Goal: Information Seeking & Learning: Learn about a topic

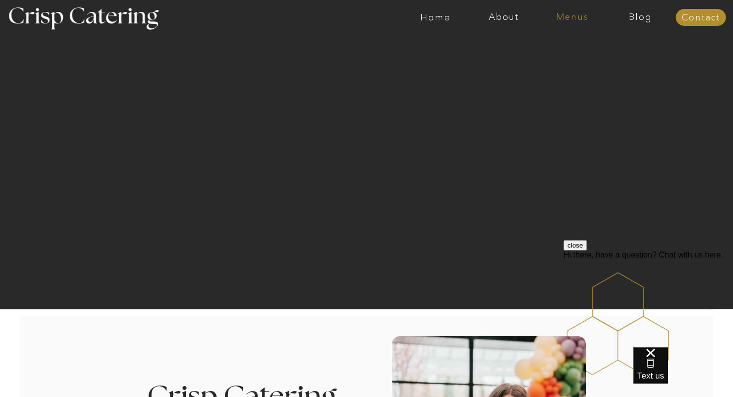
click at [582, 15] on nav "Menus" at bounding box center [572, 17] width 68 height 10
click at [566, 60] on nav "Winter (Sep-Feb)" at bounding box center [571, 58] width 82 height 9
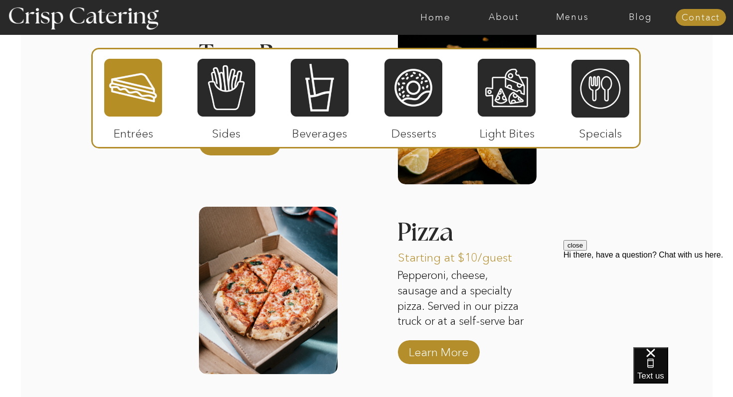
scroll to position [1589, 0]
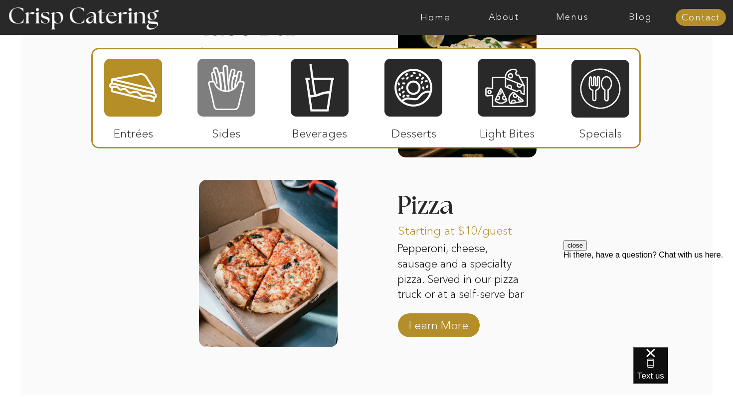
click at [231, 92] on div at bounding box center [226, 88] width 58 height 60
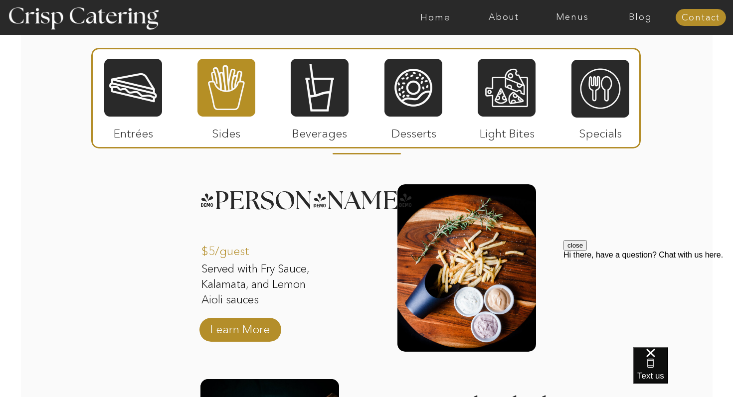
scroll to position [1210, 0]
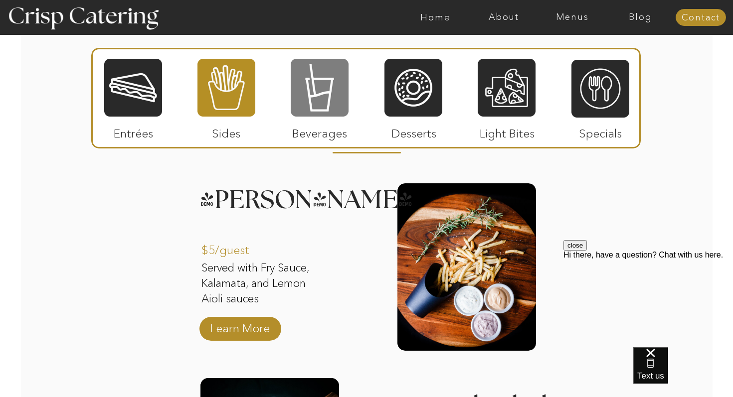
click at [317, 88] on div at bounding box center [320, 88] width 58 height 60
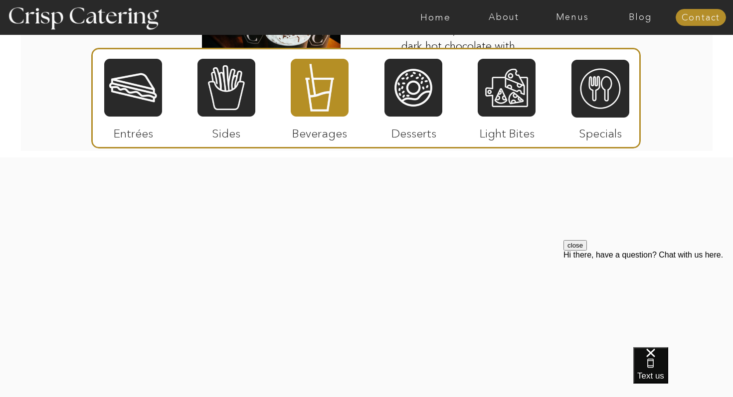
scroll to position [1841, 0]
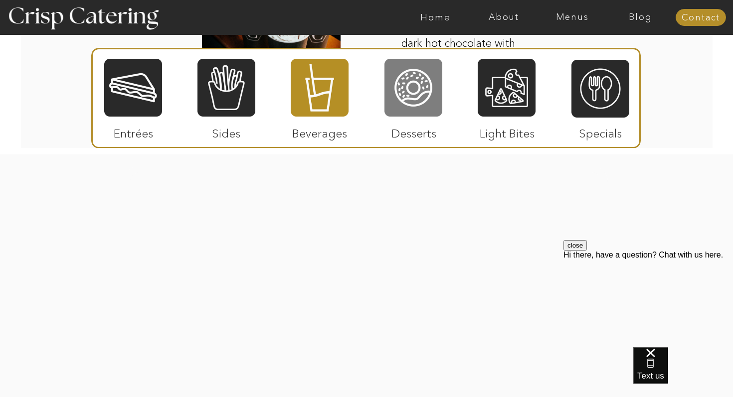
click at [402, 91] on div at bounding box center [413, 88] width 58 height 60
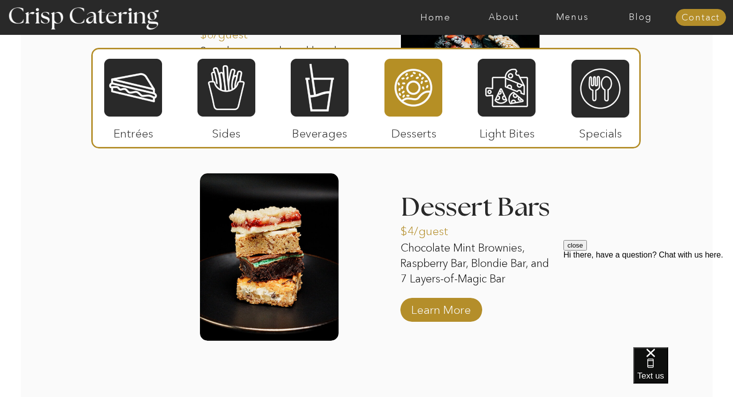
scroll to position [1618, 0]
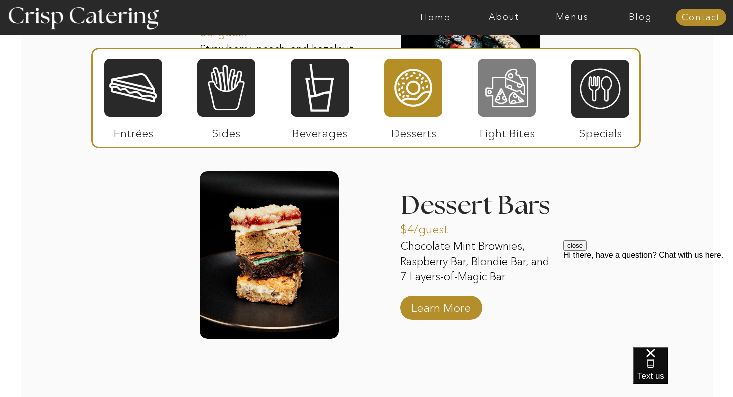
click at [508, 95] on div at bounding box center [507, 88] width 58 height 60
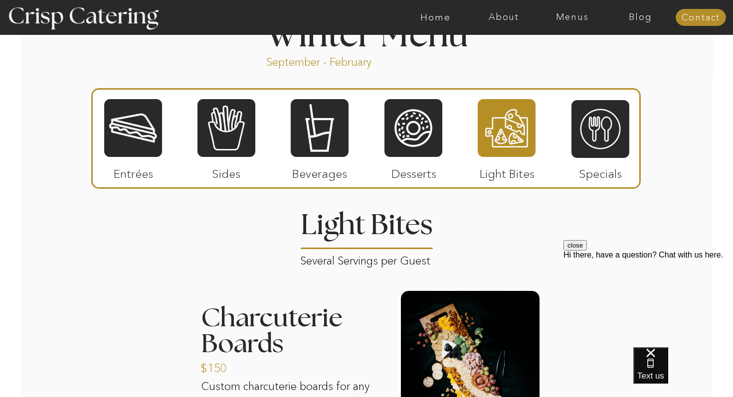
scroll to position [1100, 0]
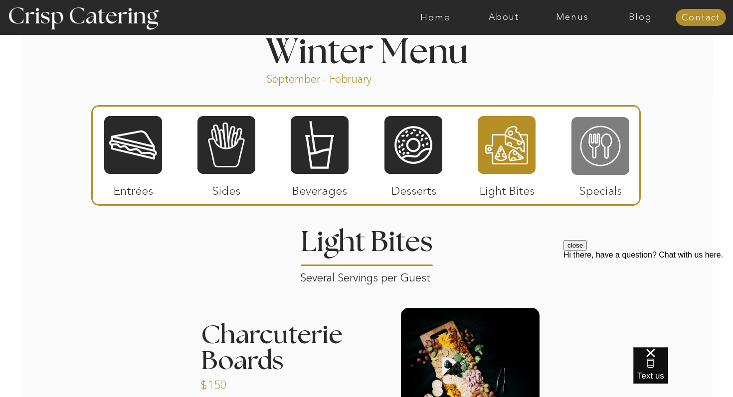
click at [604, 154] on div at bounding box center [600, 146] width 58 height 60
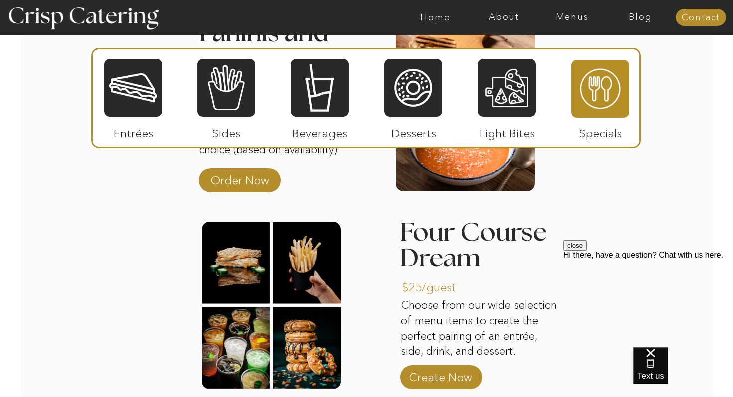
scroll to position [1378, 0]
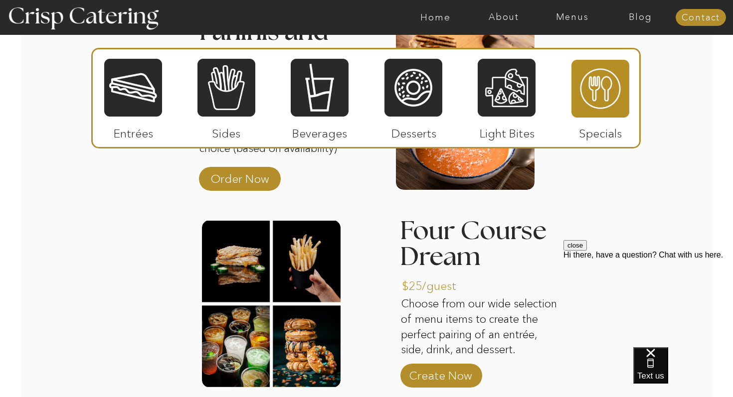
click at [125, 114] on div at bounding box center [133, 88] width 58 height 60
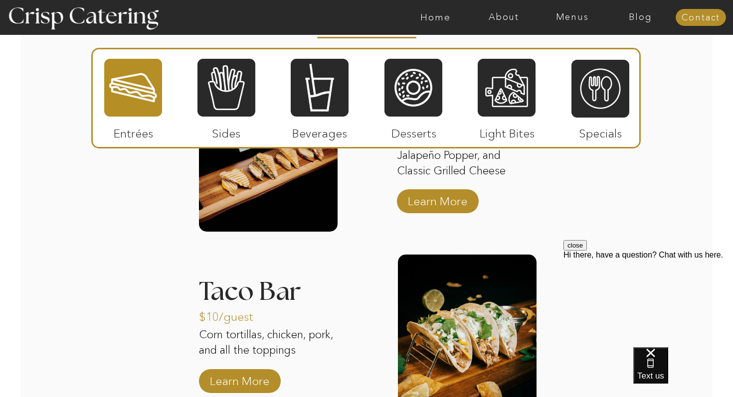
scroll to position [1330, 0]
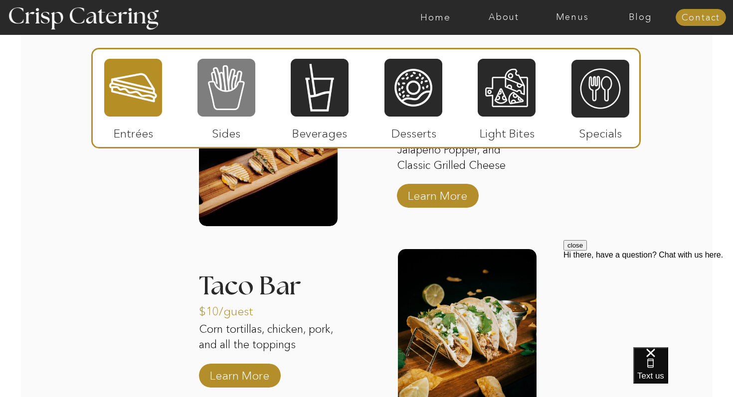
click at [215, 85] on div at bounding box center [226, 88] width 58 height 60
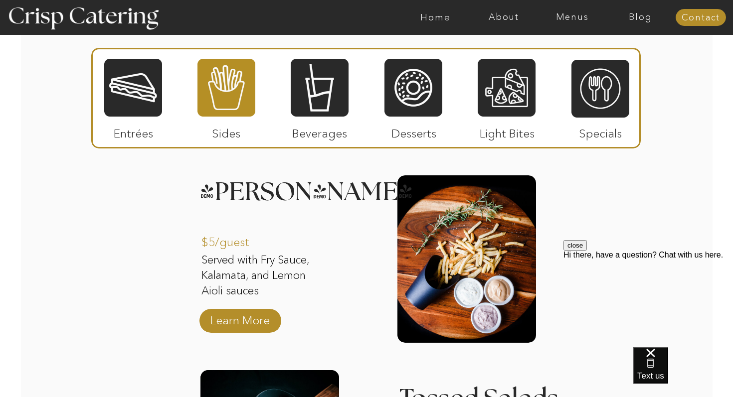
scroll to position [1215, 0]
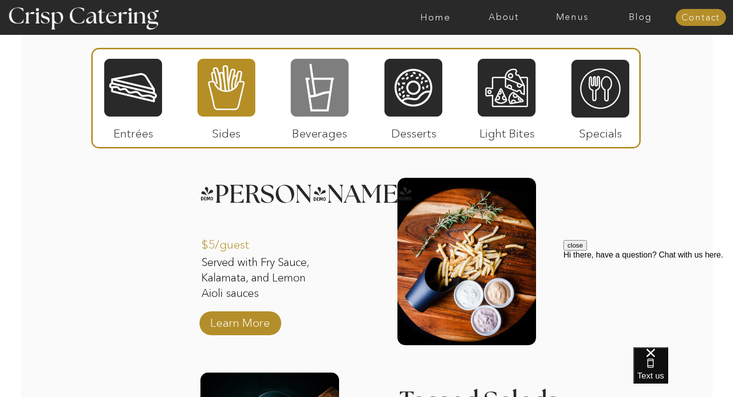
click at [319, 95] on div at bounding box center [320, 88] width 58 height 60
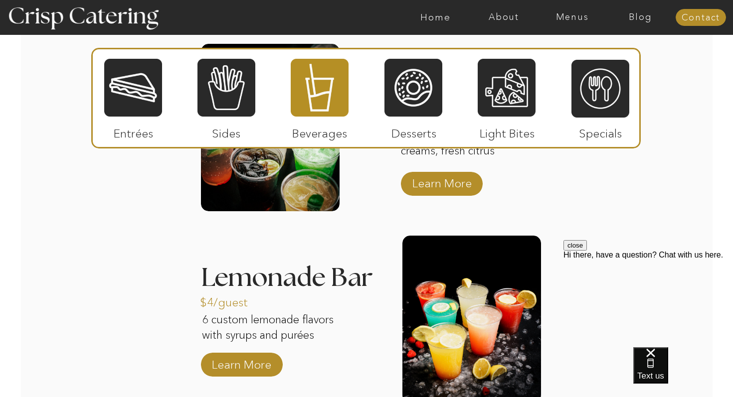
scroll to position [1352, 0]
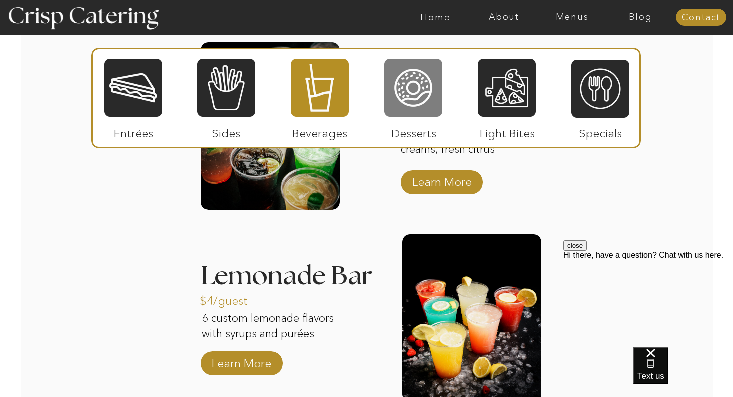
click at [415, 82] on div at bounding box center [413, 88] width 58 height 60
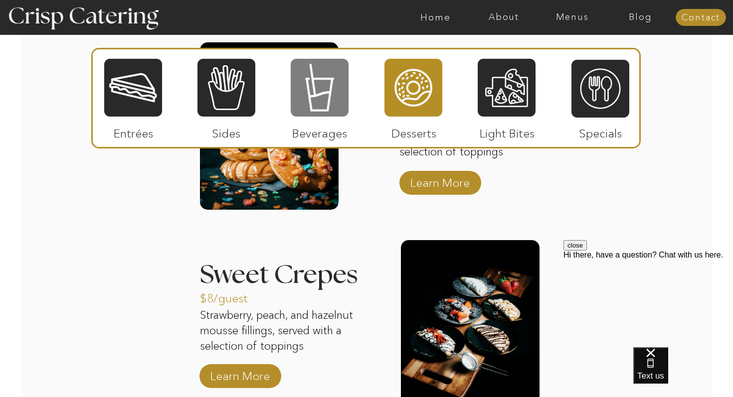
click at [332, 101] on div at bounding box center [320, 88] width 58 height 60
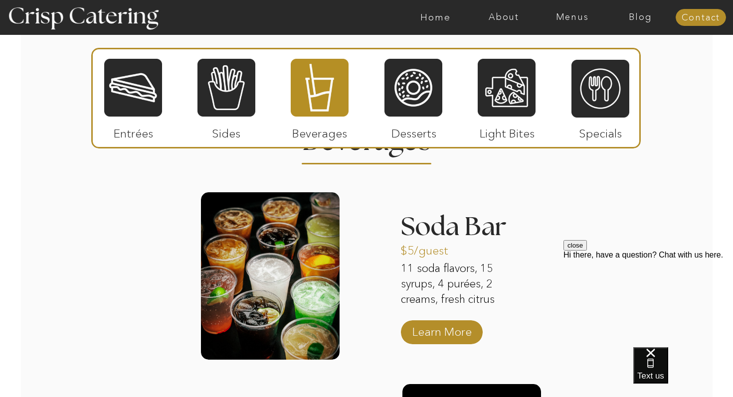
scroll to position [1200, 0]
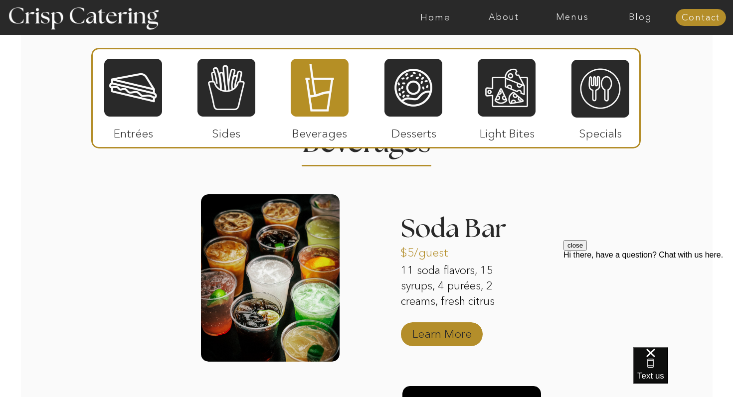
click at [438, 324] on p "Learn More" at bounding box center [442, 331] width 66 height 29
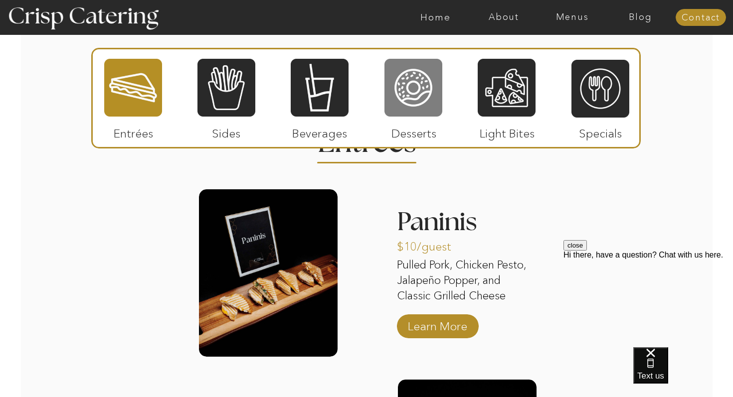
click at [405, 92] on div at bounding box center [413, 88] width 58 height 60
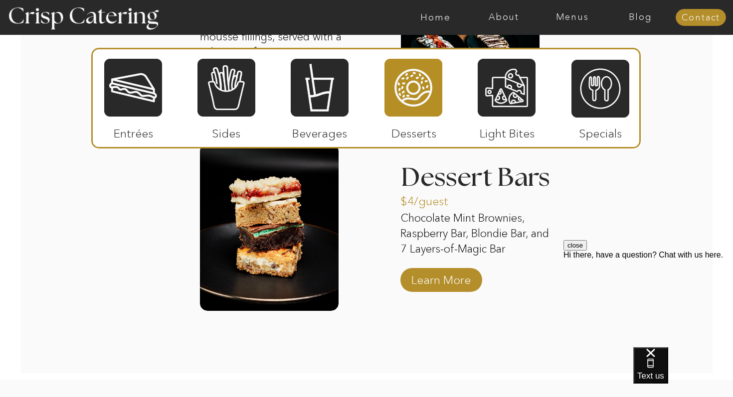
scroll to position [1649, 0]
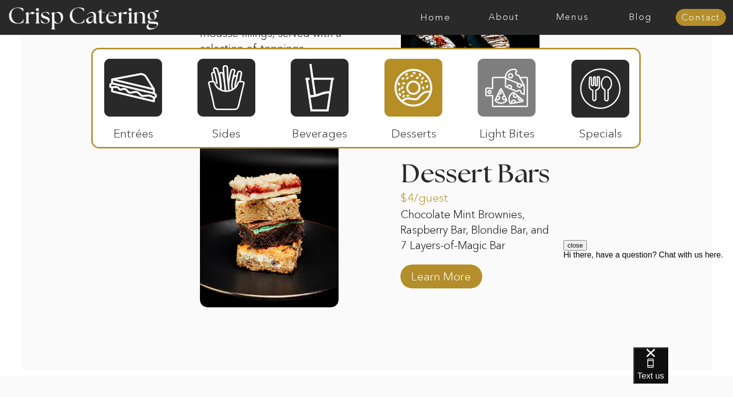
click at [500, 94] on div at bounding box center [507, 88] width 58 height 60
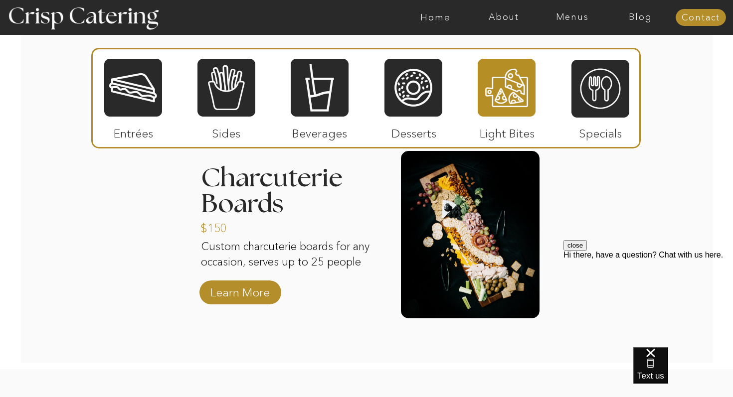
scroll to position [1257, 0]
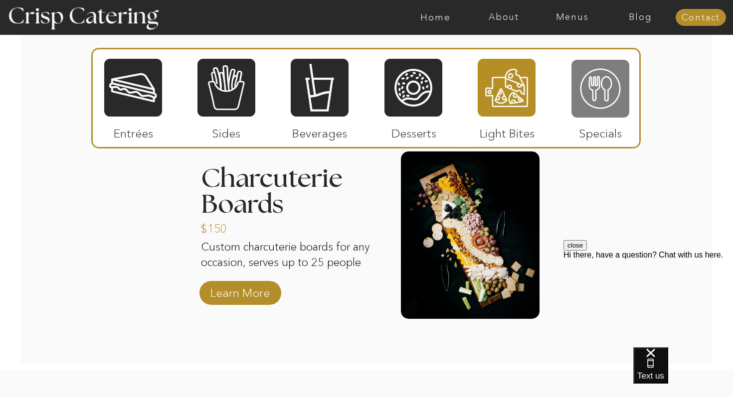
click at [592, 81] on div at bounding box center [600, 89] width 58 height 60
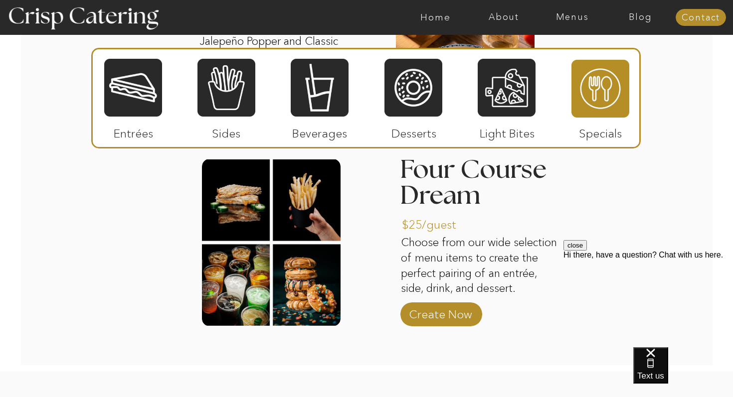
scroll to position [1433, 0]
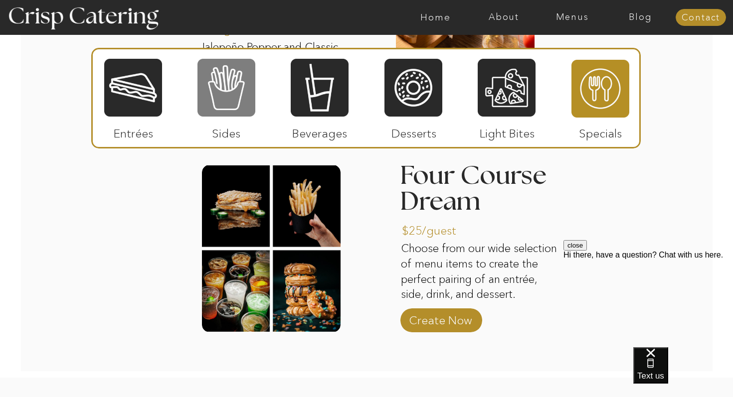
click at [234, 100] on div at bounding box center [226, 88] width 58 height 60
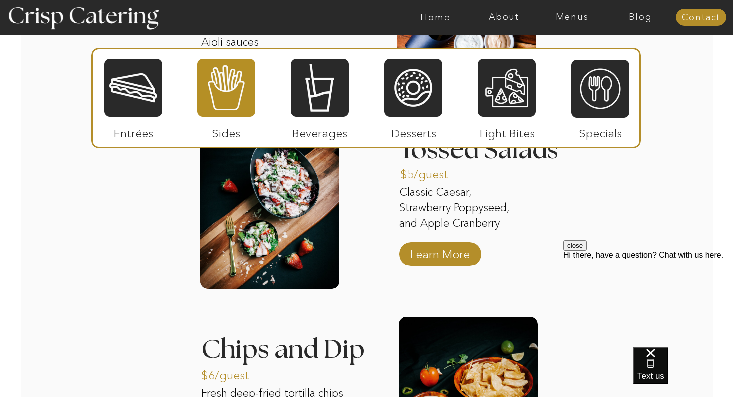
scroll to position [1474, 0]
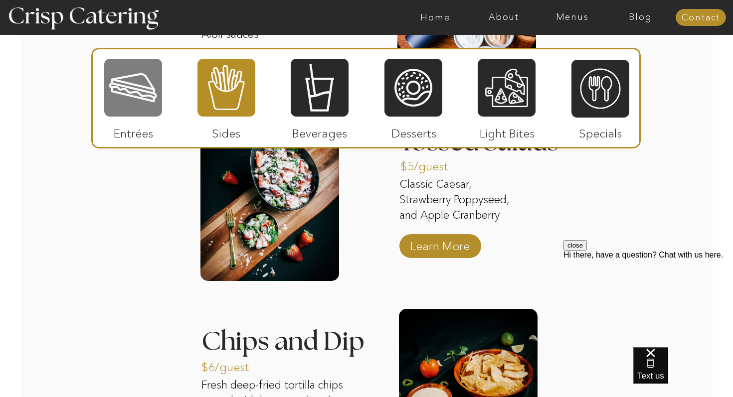
click at [129, 72] on div at bounding box center [133, 88] width 58 height 60
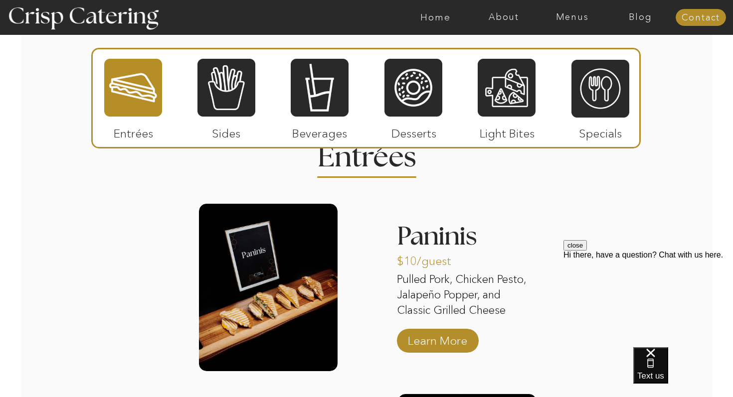
scroll to position [1178, 0]
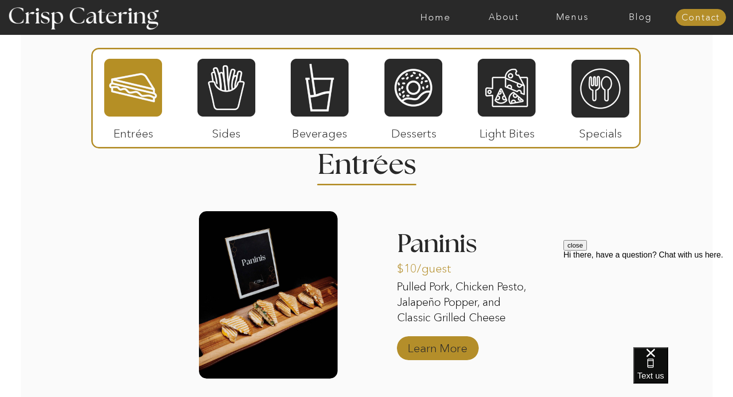
click at [437, 352] on p "Learn More" at bounding box center [437, 346] width 66 height 29
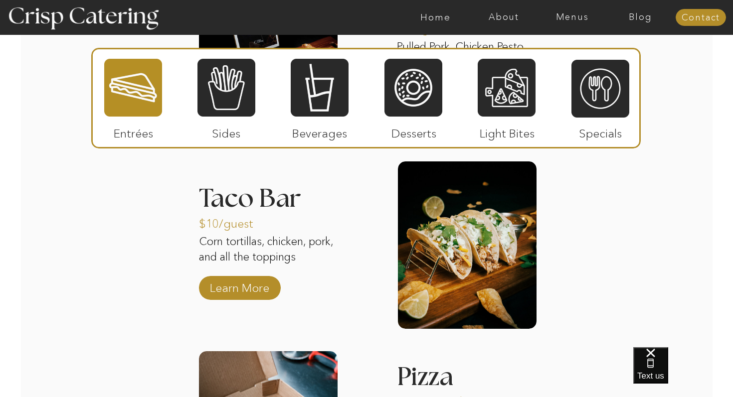
scroll to position [1421, 0]
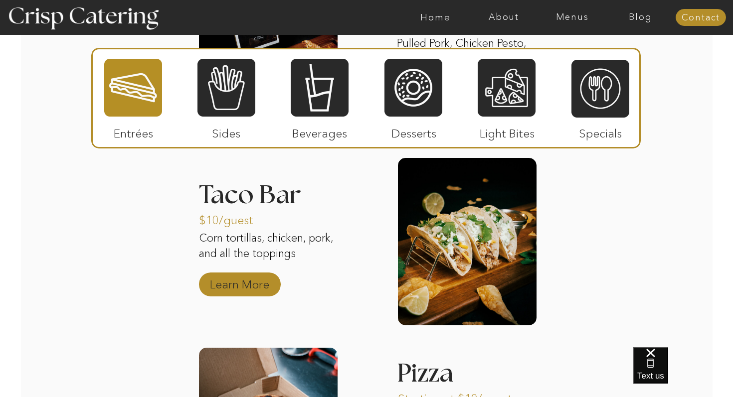
click at [261, 284] on p "Learn More" at bounding box center [239, 282] width 66 height 29
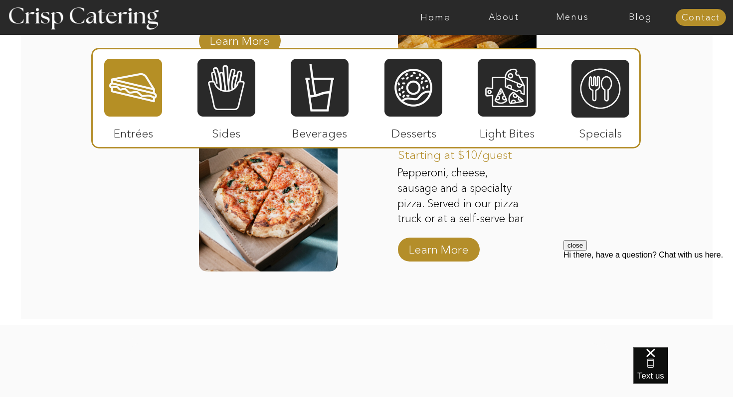
scroll to position [1666, 0]
click at [428, 254] on p "Learn More" at bounding box center [438, 246] width 66 height 29
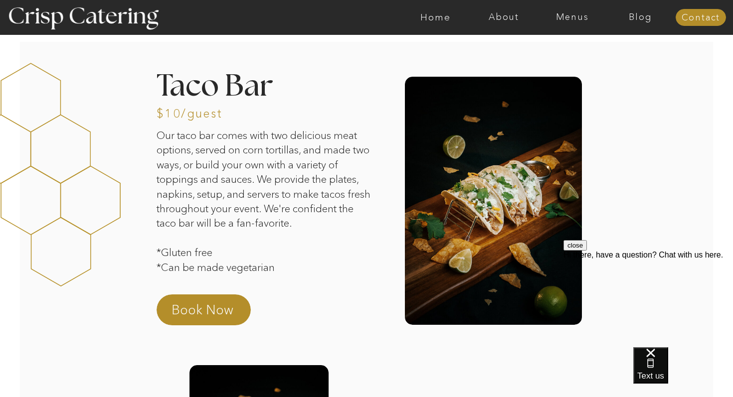
scroll to position [0, 0]
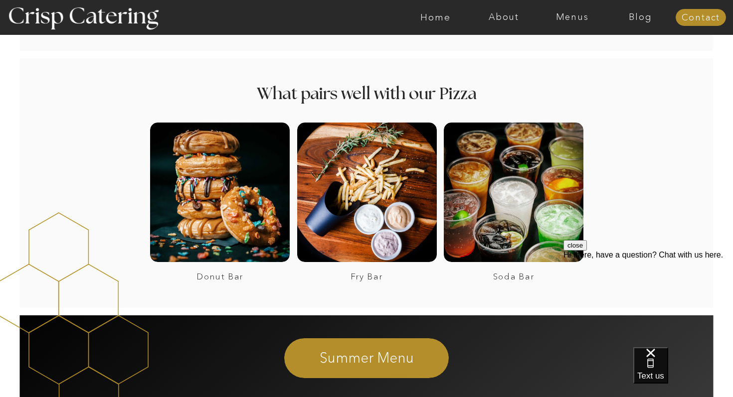
scroll to position [1797, 0]
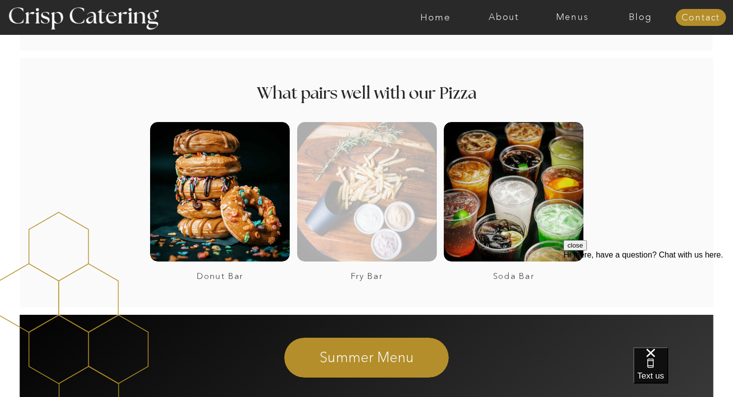
click at [370, 191] on div at bounding box center [367, 192] width 140 height 140
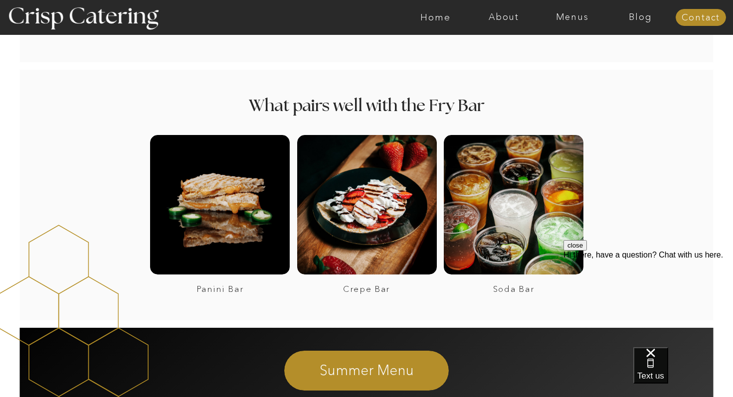
scroll to position [937, 0]
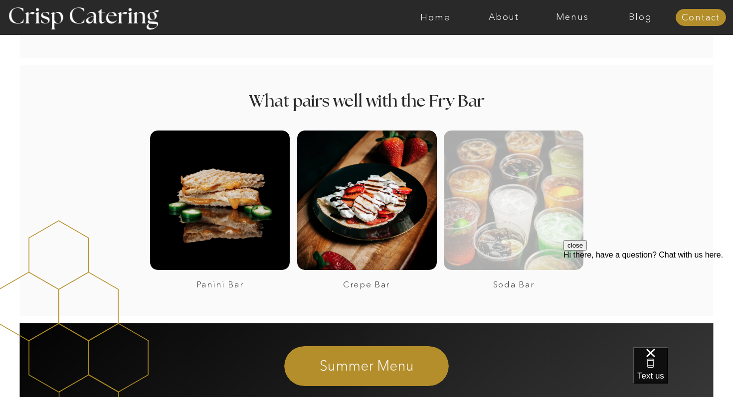
click at [495, 209] on div at bounding box center [514, 201] width 140 height 140
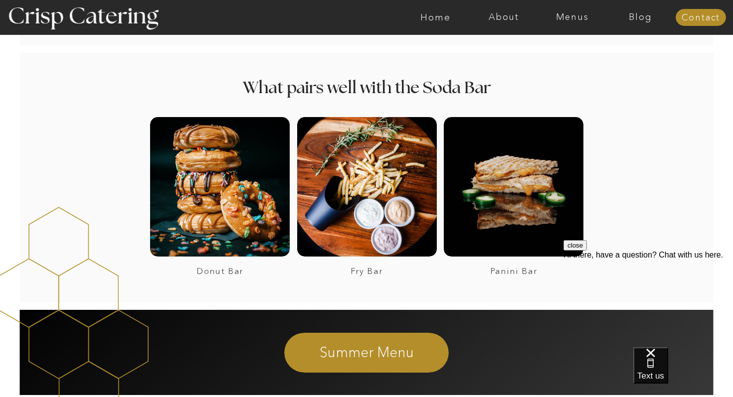
scroll to position [1355, 0]
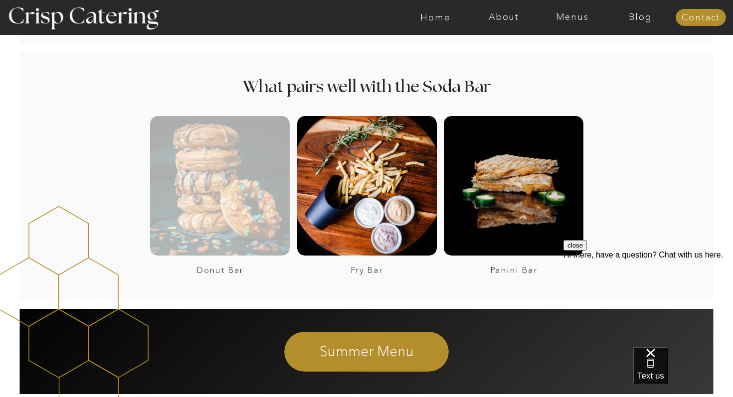
click at [218, 193] on div at bounding box center [220, 186] width 140 height 140
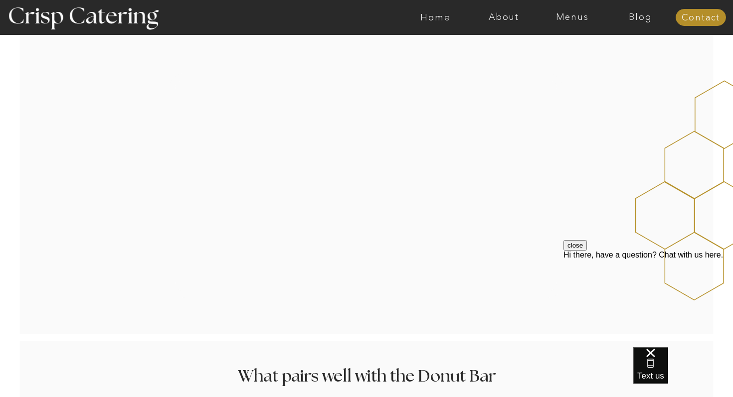
scroll to position [670, 0]
